Goal: Use online tool/utility: Utilize a website feature to perform a specific function

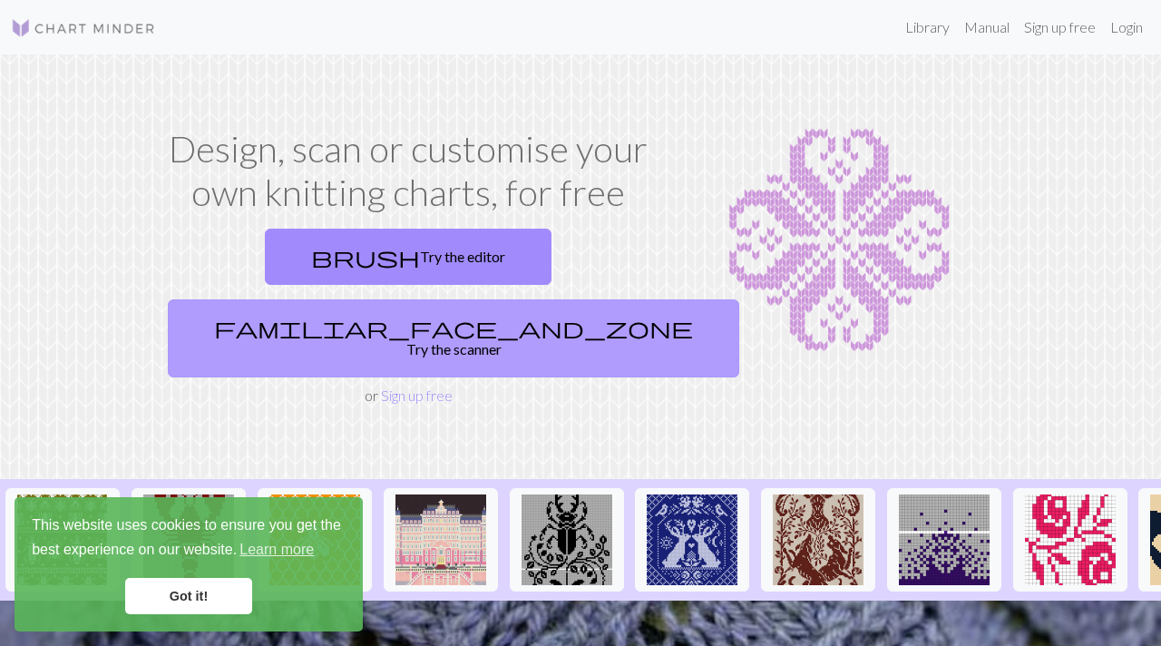
click at [500, 299] on link "familiar_face_and_zone Try the scanner" at bounding box center [453, 338] width 571 height 78
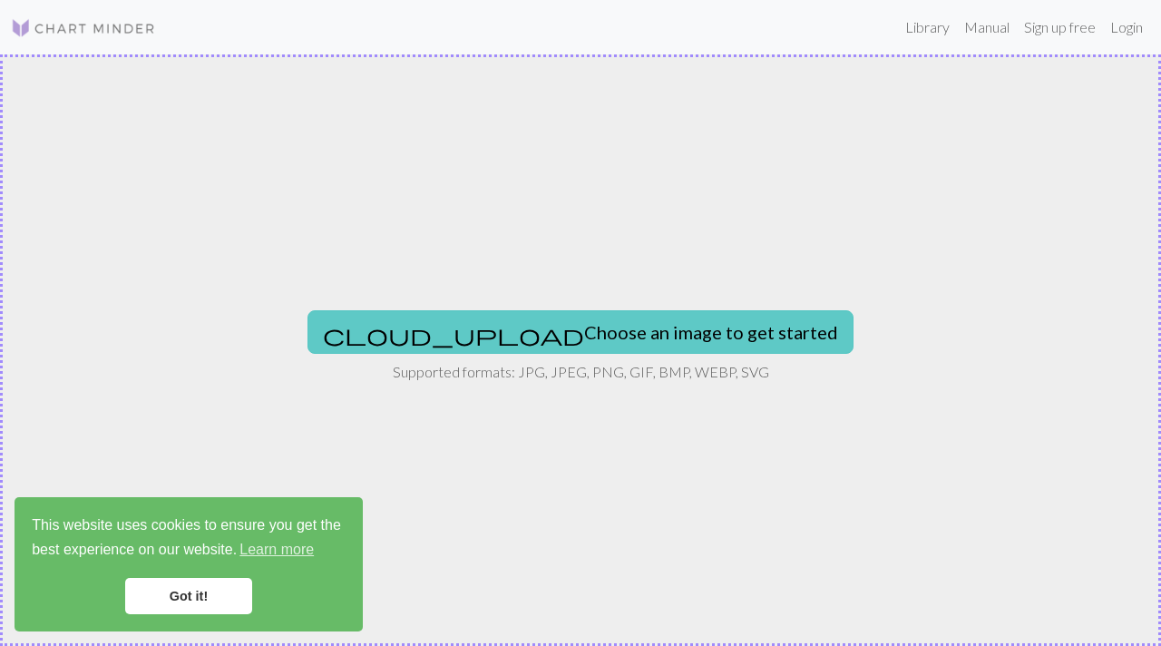
click at [553, 332] on button "cloud_upload Choose an image to get started" at bounding box center [580, 332] width 546 height 44
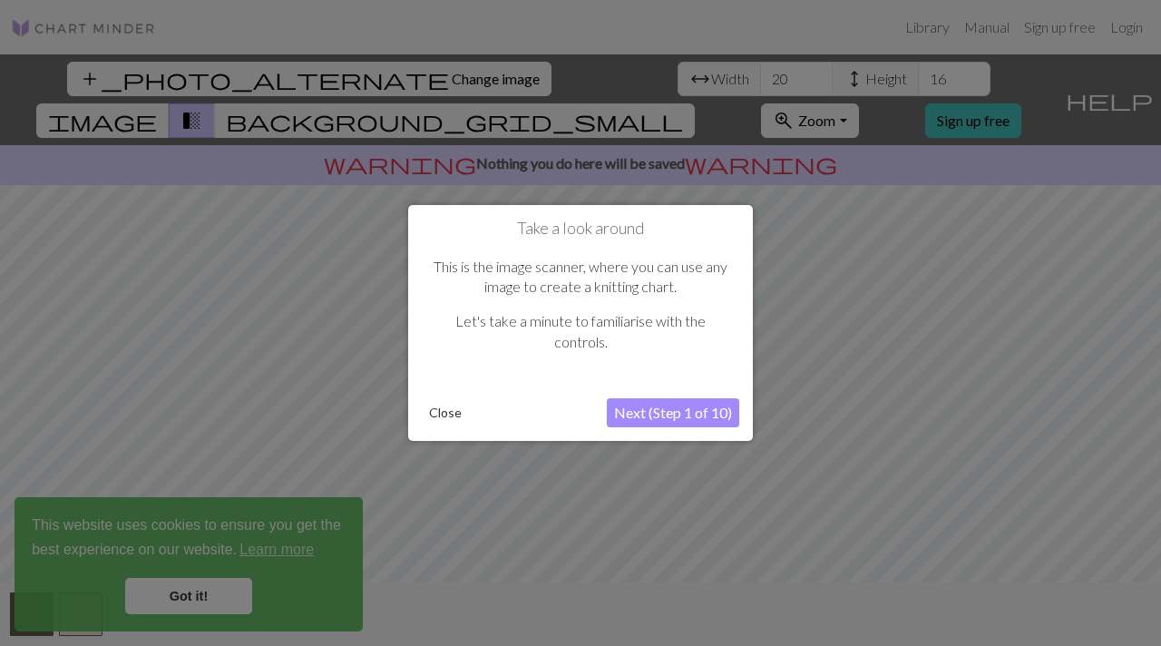
click at [640, 413] on button "Next (Step 1 of 10)" at bounding box center [673, 412] width 132 height 29
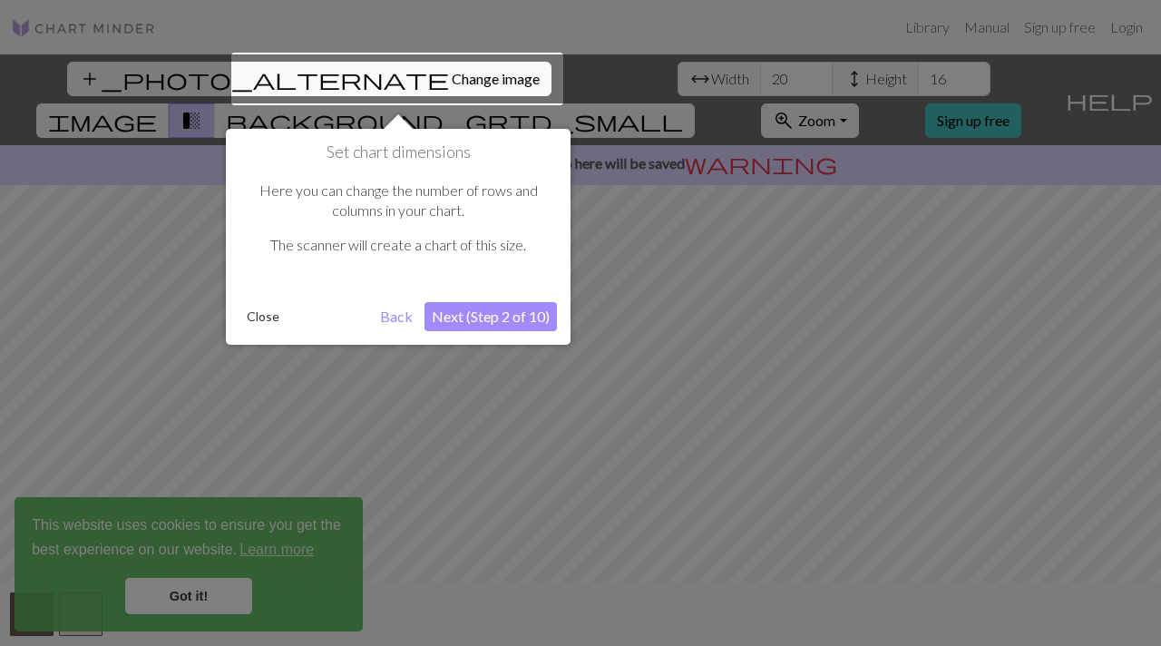
click at [478, 319] on button "Next (Step 2 of 10)" at bounding box center [490, 316] width 132 height 29
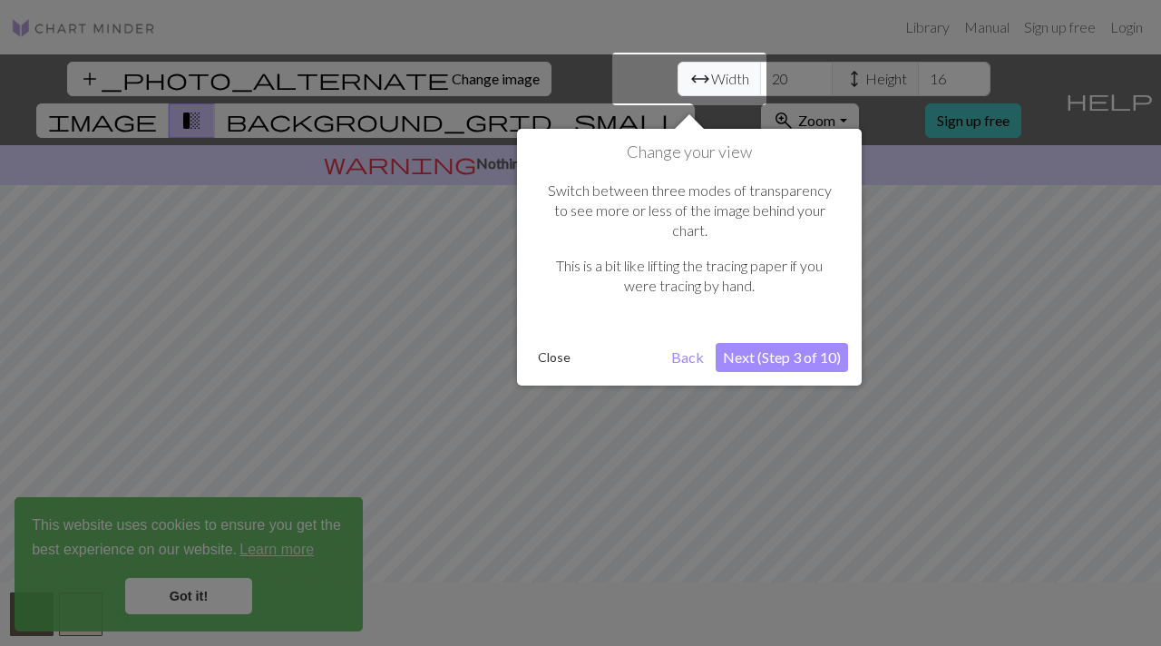
click at [805, 343] on button "Next (Step 3 of 10)" at bounding box center [781, 357] width 132 height 29
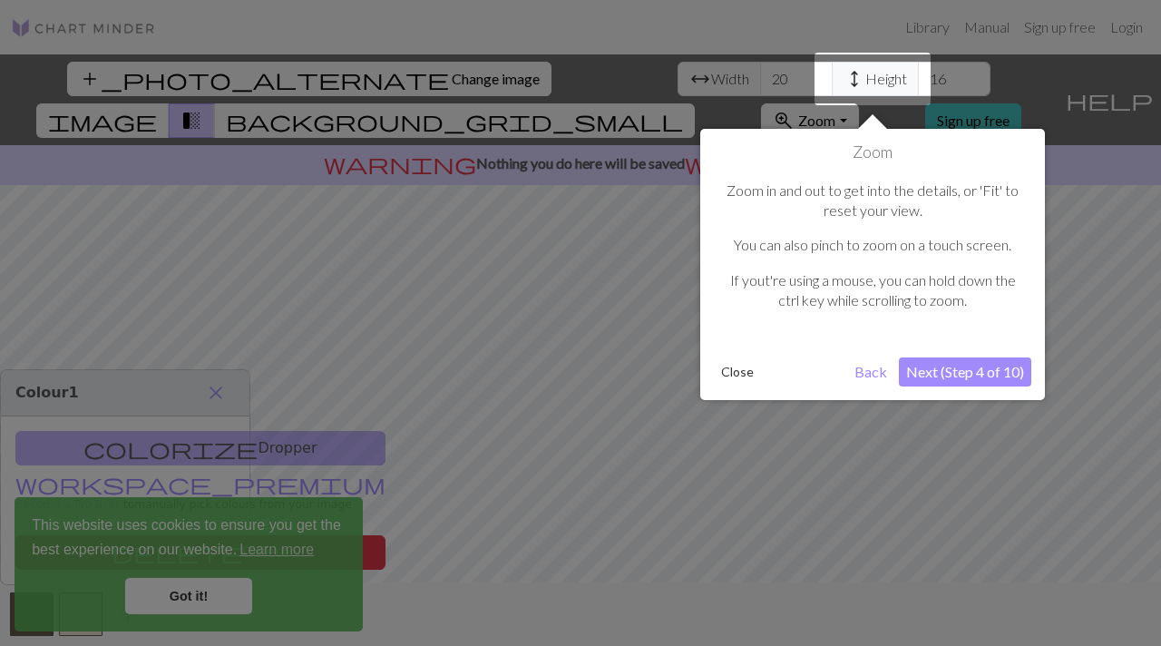
click at [956, 377] on button "Next (Step 4 of 10)" at bounding box center [965, 371] width 132 height 29
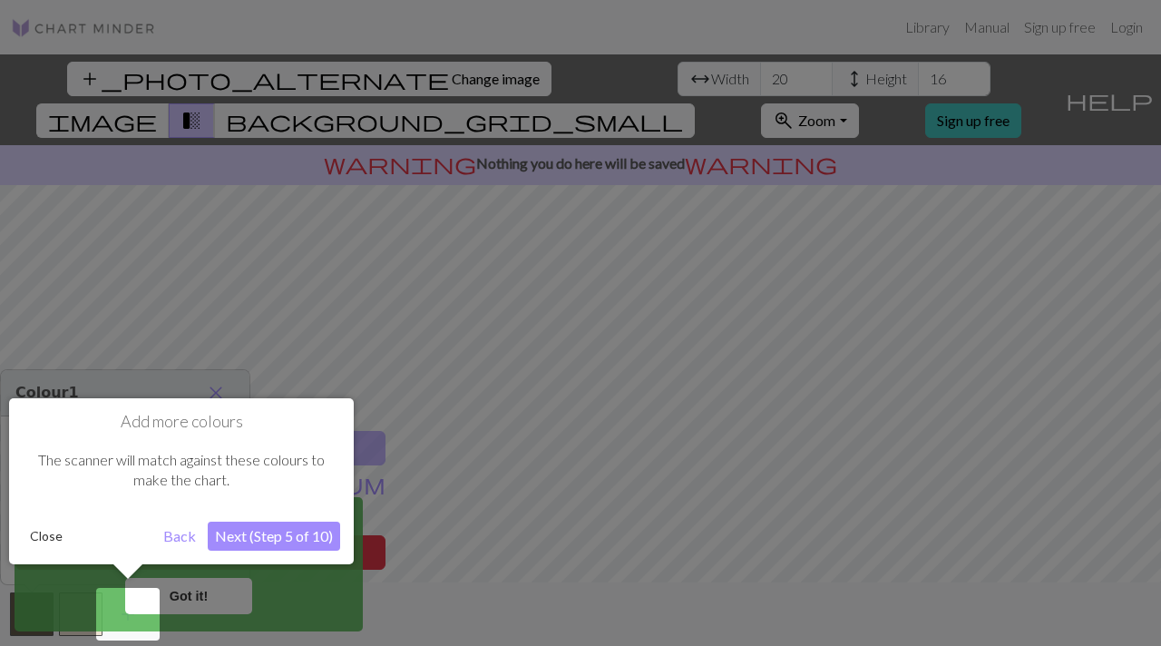
click at [296, 535] on button "Next (Step 5 of 10)" at bounding box center [274, 535] width 132 height 29
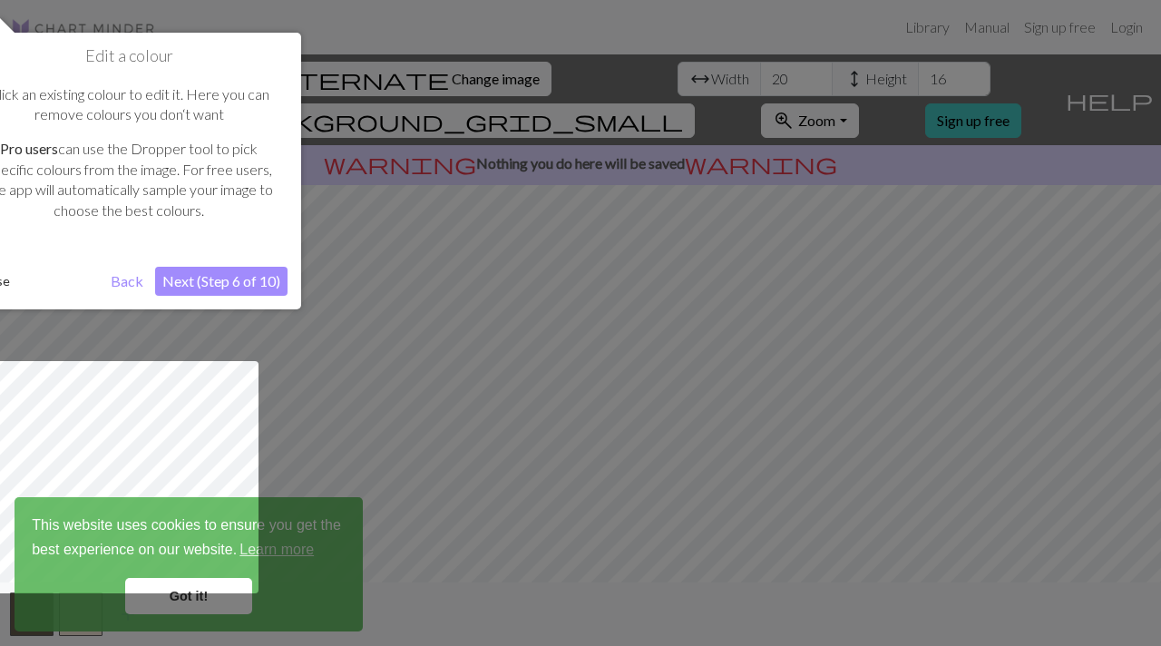
click at [186, 278] on button "Next (Step 6 of 10)" at bounding box center [221, 281] width 132 height 29
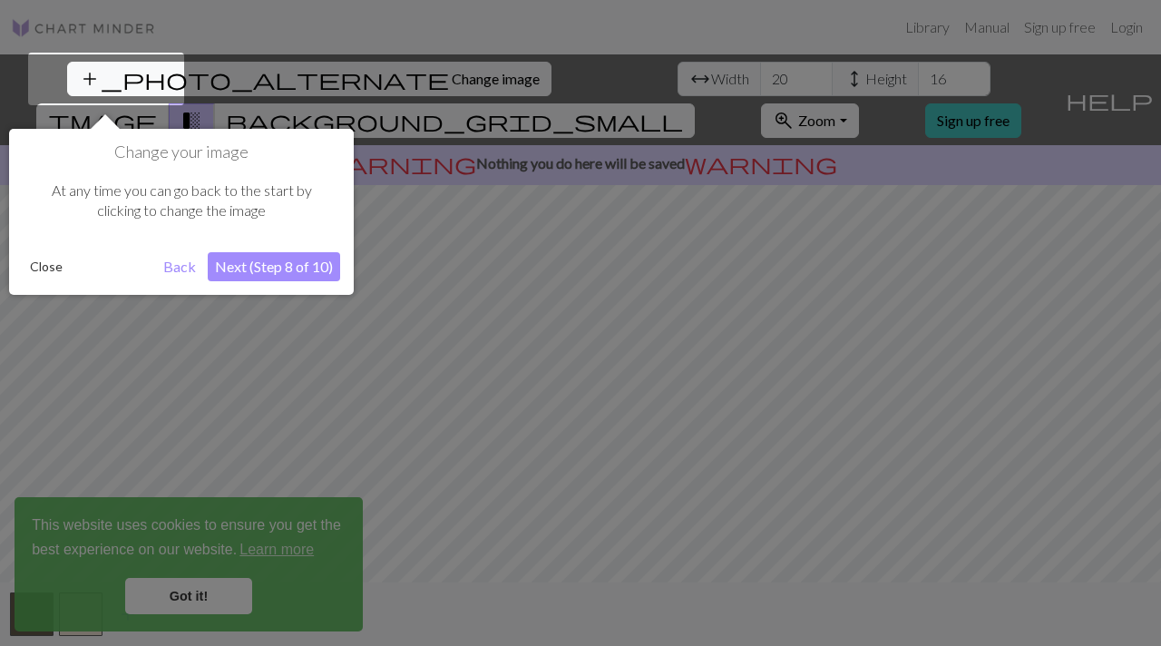
click at [286, 275] on button "Next (Step 8 of 10)" at bounding box center [274, 266] width 132 height 29
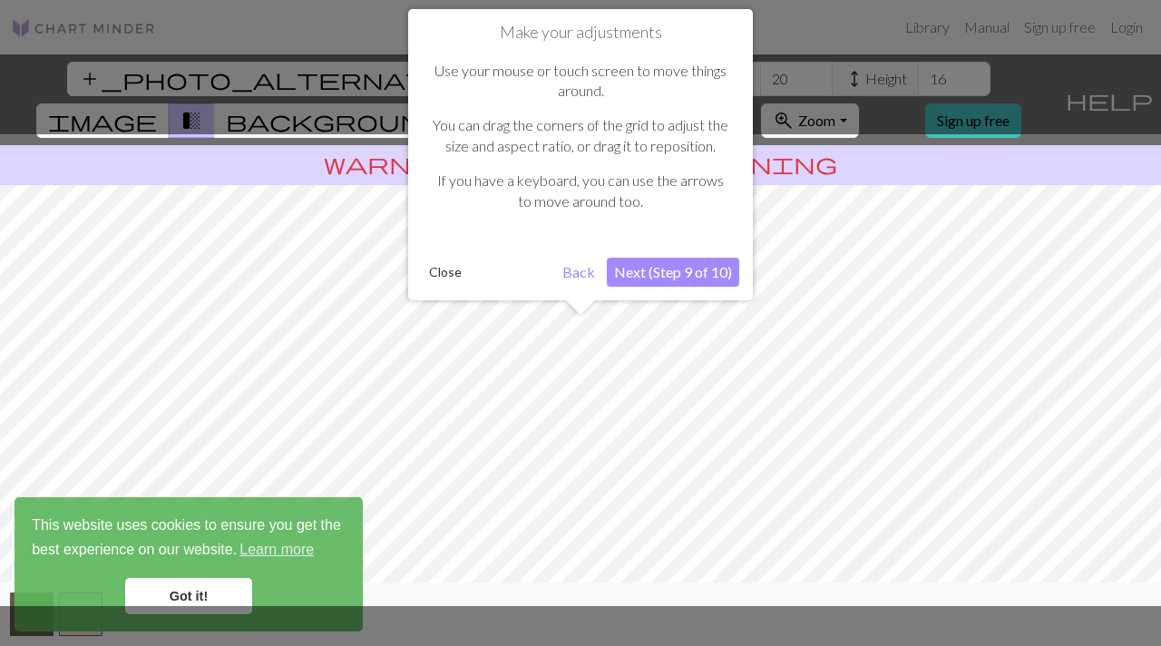
click at [670, 272] on button "Next (Step 9 of 10)" at bounding box center [673, 272] width 132 height 29
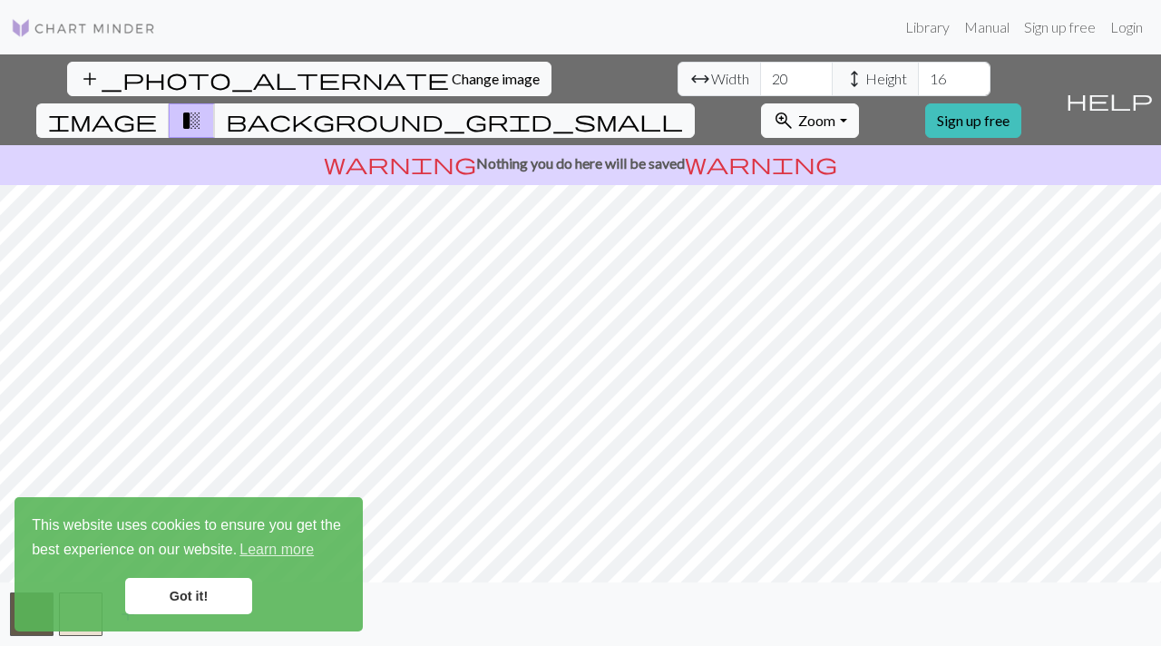
click at [835, 112] on span "Zoom" at bounding box center [816, 120] width 37 height 17
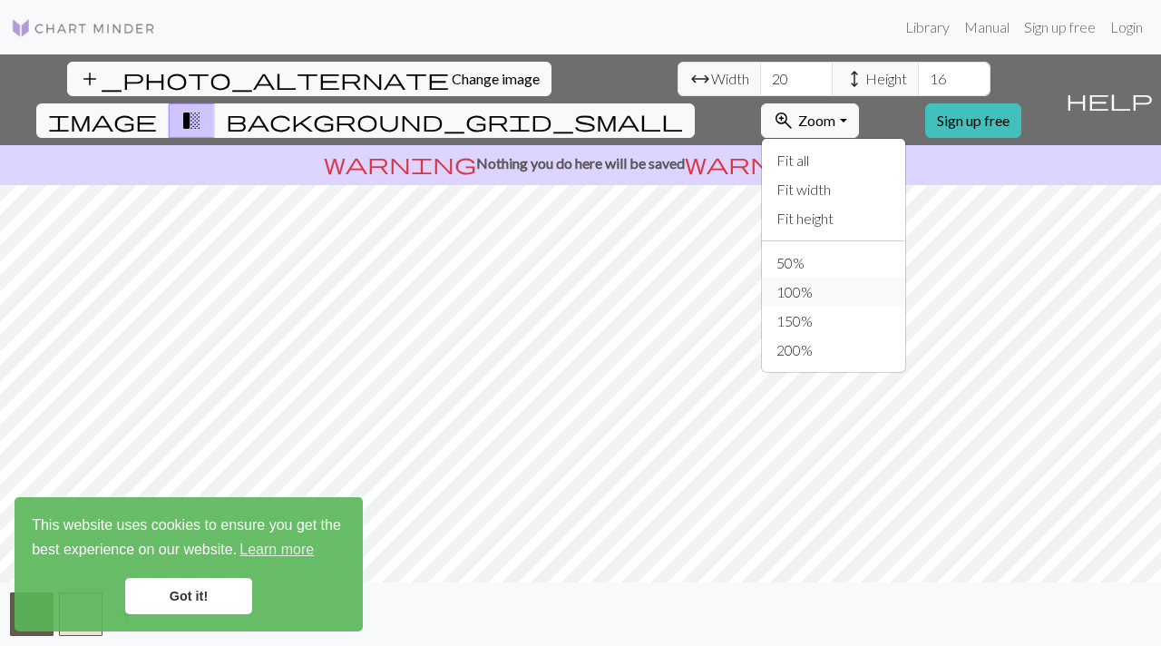
click at [875, 277] on button "100%" at bounding box center [833, 291] width 143 height 29
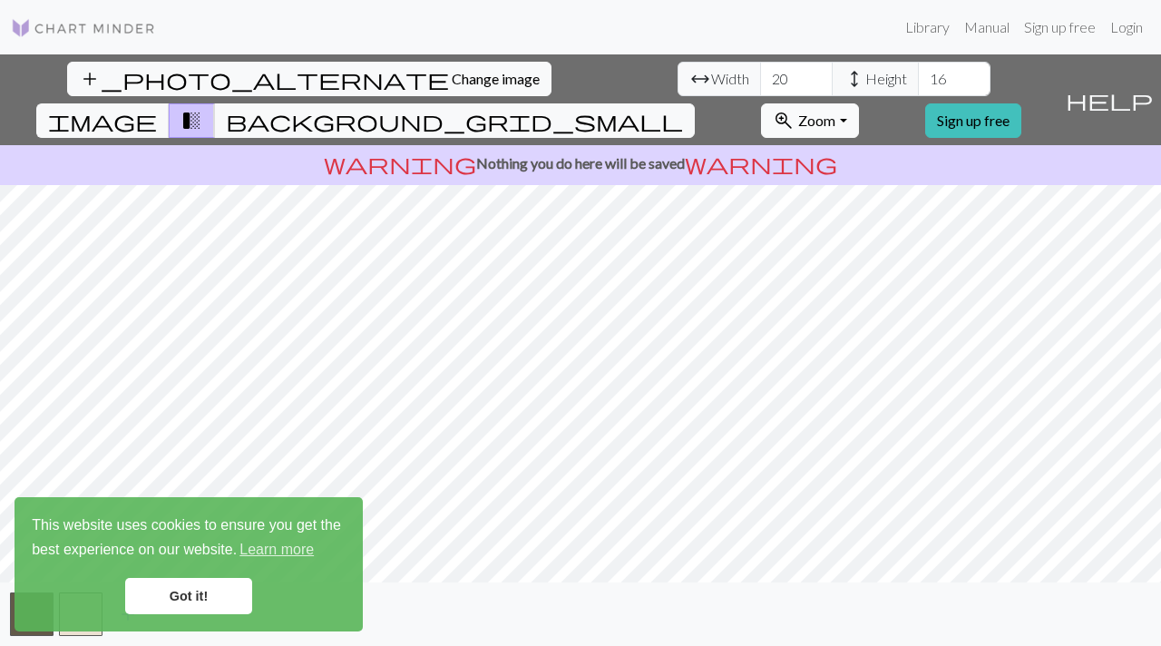
click at [858, 103] on button "zoom_in Zoom Zoom" at bounding box center [809, 120] width 97 height 34
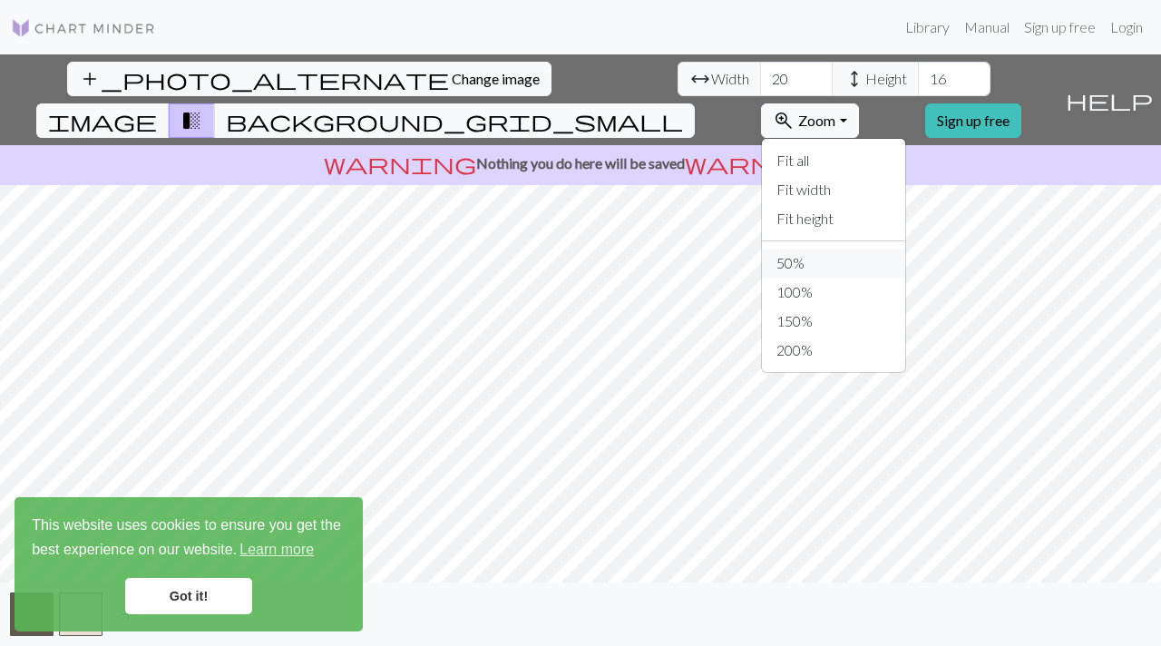
click at [864, 248] on button "50%" at bounding box center [833, 262] width 143 height 29
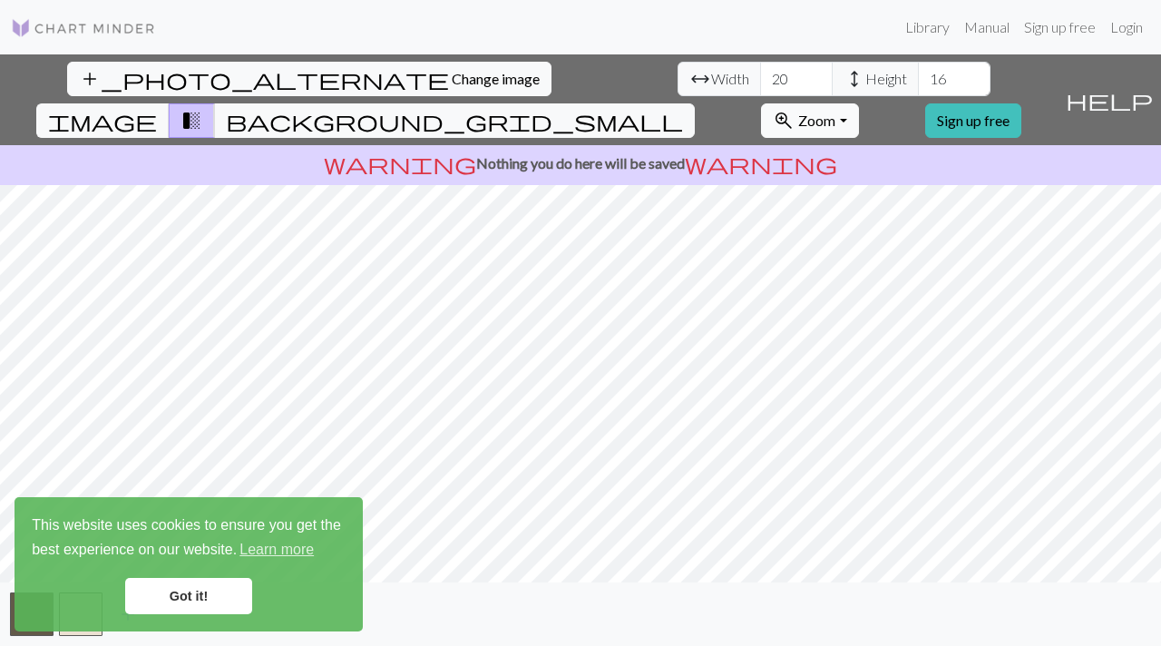
click at [835, 112] on span "Zoom" at bounding box center [816, 120] width 37 height 17
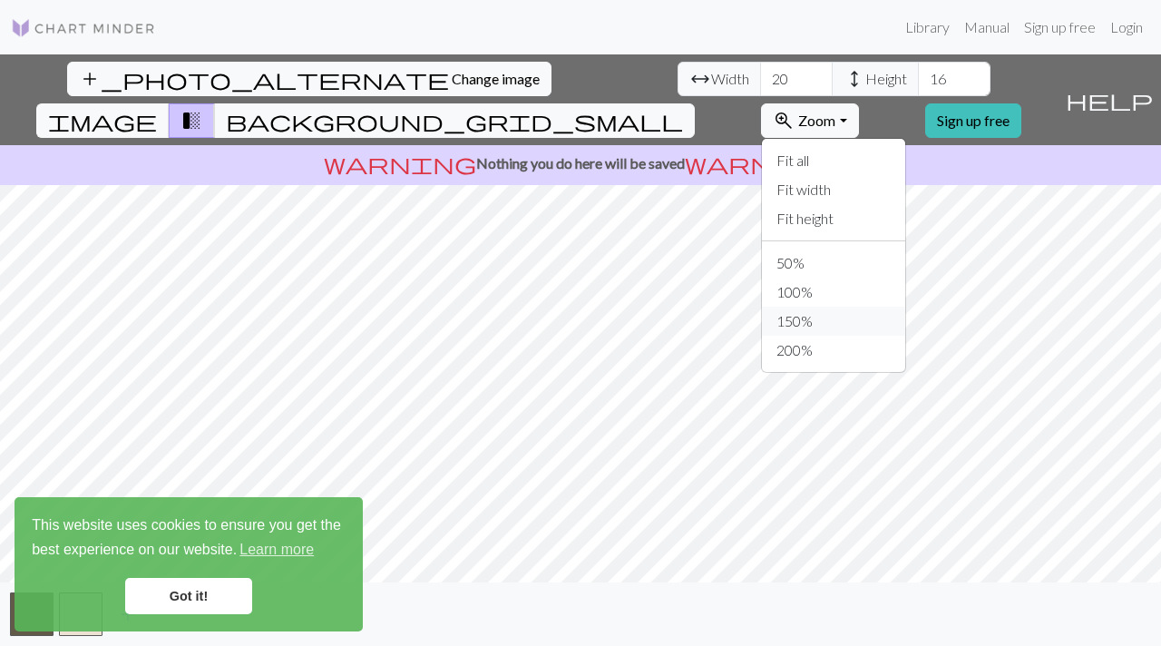
click at [853, 306] on button "150%" at bounding box center [833, 320] width 143 height 29
